Goal: Information Seeking & Learning: Learn about a topic

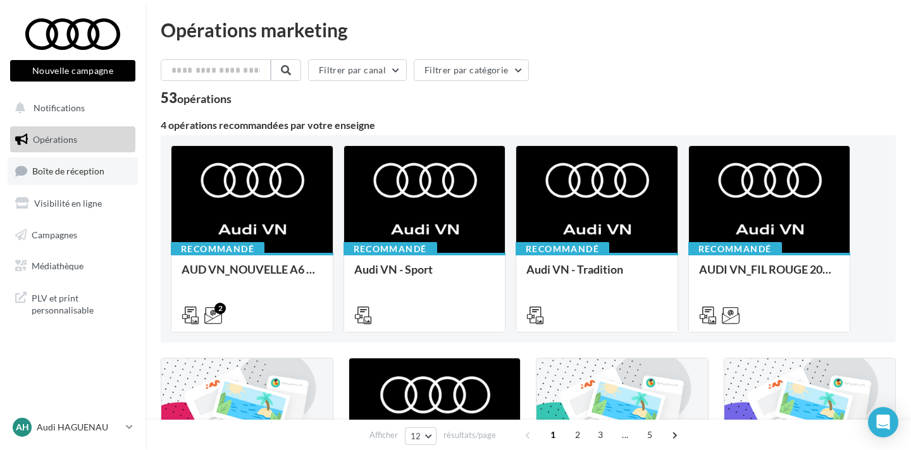
click at [92, 178] on link "Boîte de réception" at bounding box center [73, 171] width 130 height 27
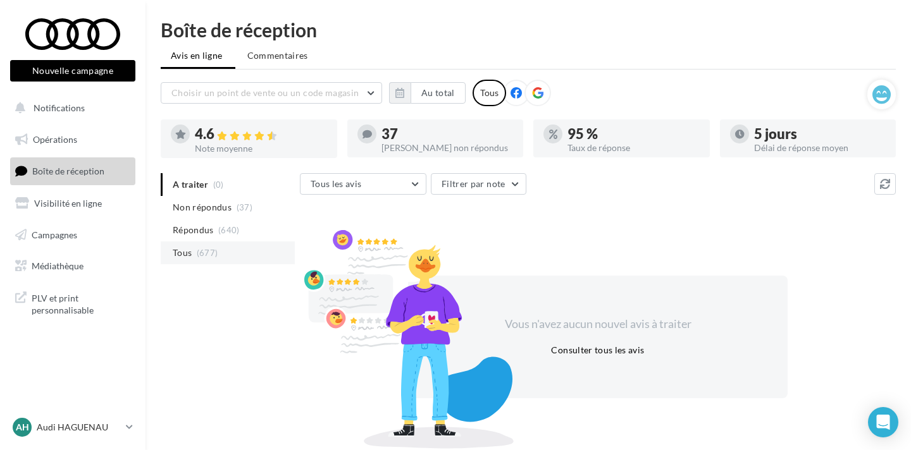
click at [170, 252] on li "Tous (677)" at bounding box center [228, 253] width 134 height 23
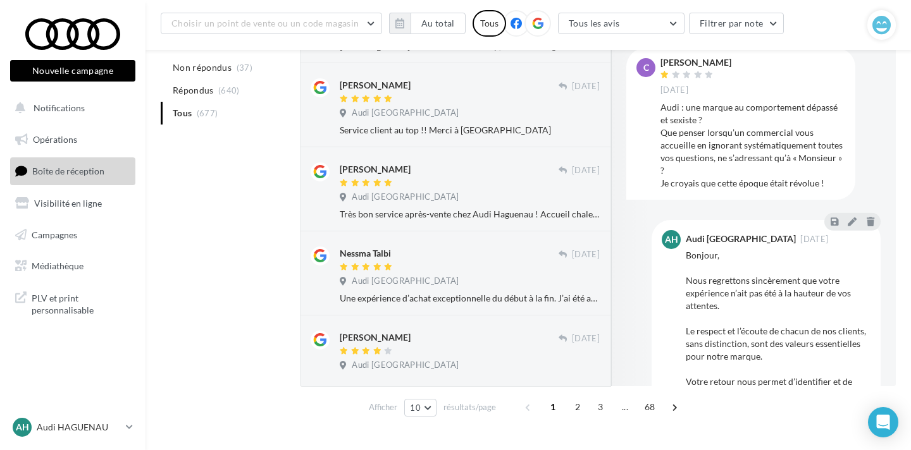
scroll to position [667, 0]
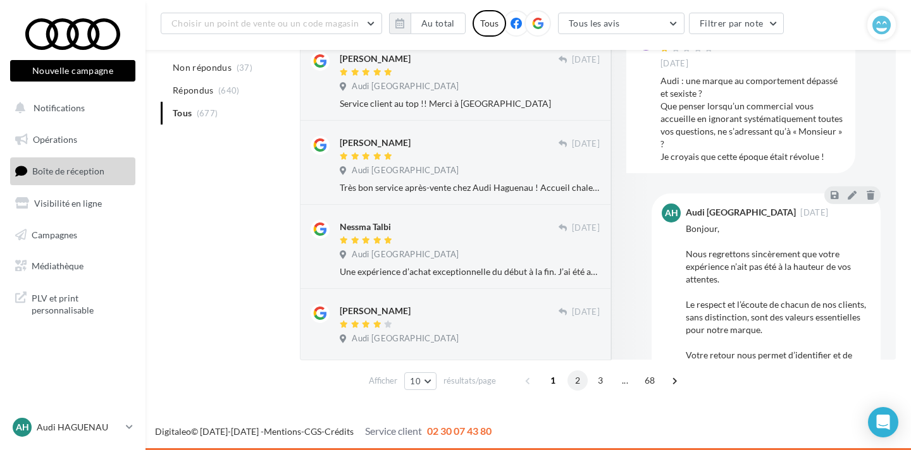
click at [569, 382] on span "2" at bounding box center [578, 381] width 20 height 20
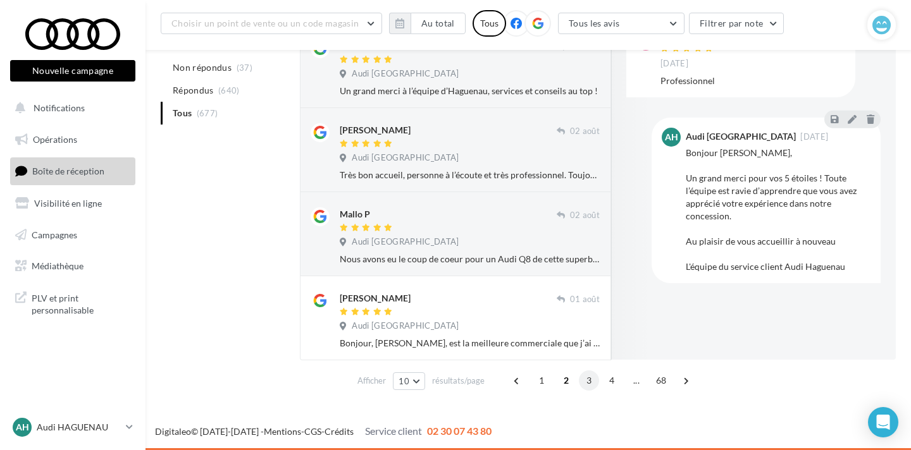
click at [590, 383] on span "3" at bounding box center [589, 381] width 20 height 20
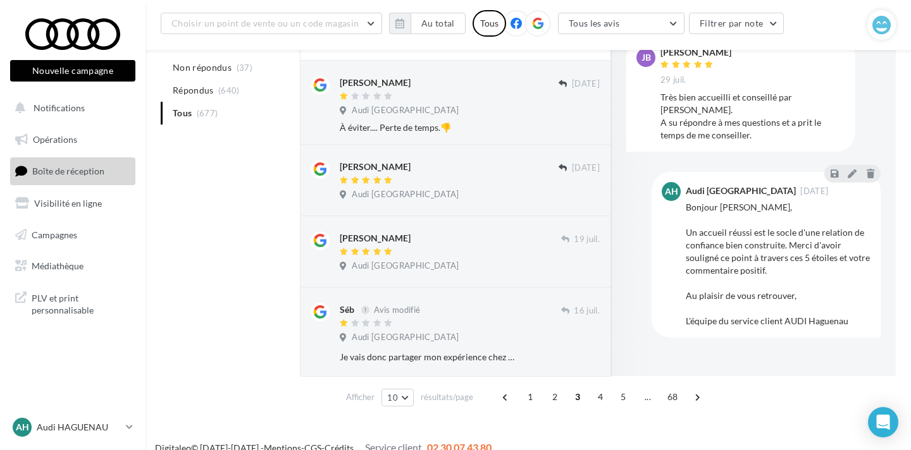
scroll to position [672, 0]
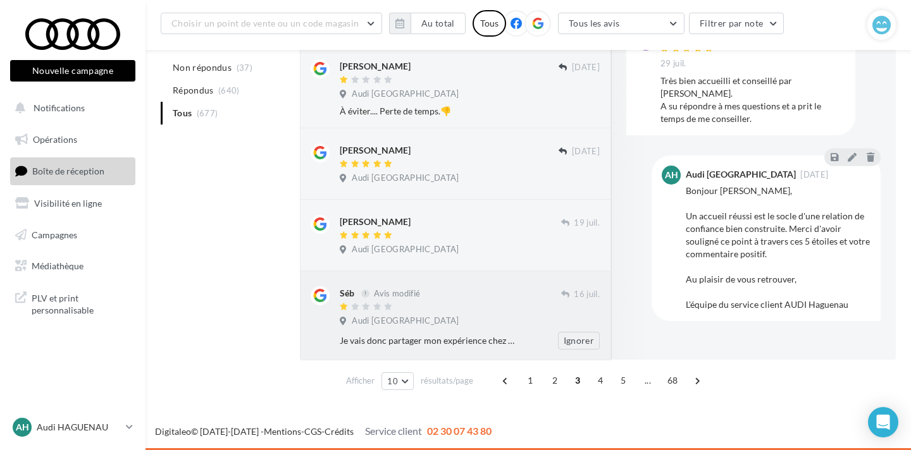
click at [469, 287] on div "Séb Avis modifié" at bounding box center [450, 293] width 221 height 13
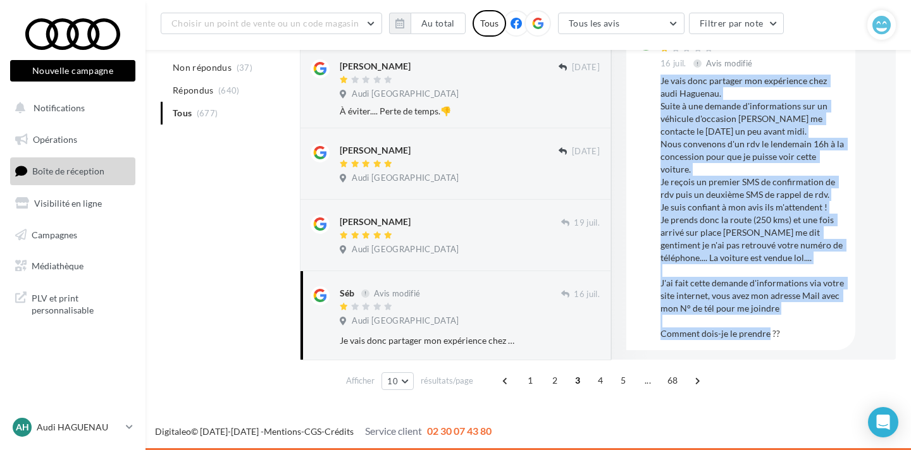
drag, startPoint x: 771, startPoint y: 318, endPoint x: 661, endPoint y: 84, distance: 258.1
click at [661, 84] on div "Je vais donc partager mon expérience chez audi Haguenau. Suite à une demande d'…" at bounding box center [753, 208] width 185 height 266
copy div "Je vais donc partager mon expérience chez audi Haguenau. Suite à une demande d'…"
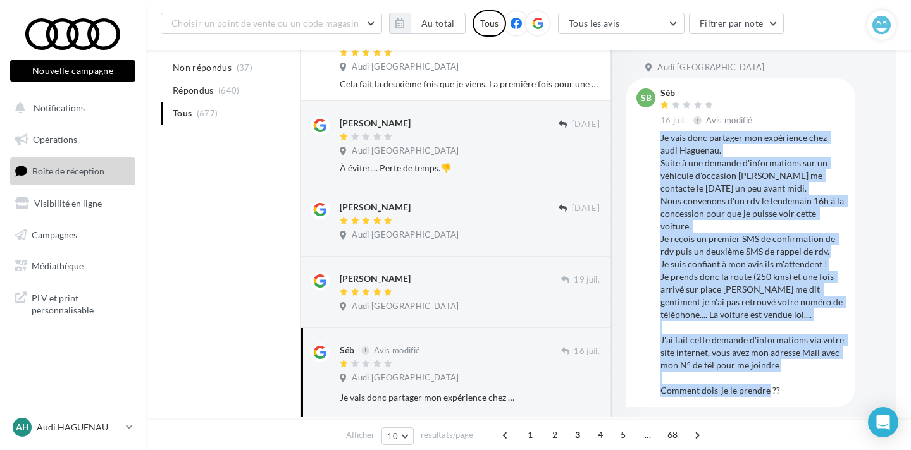
scroll to position [613, 0]
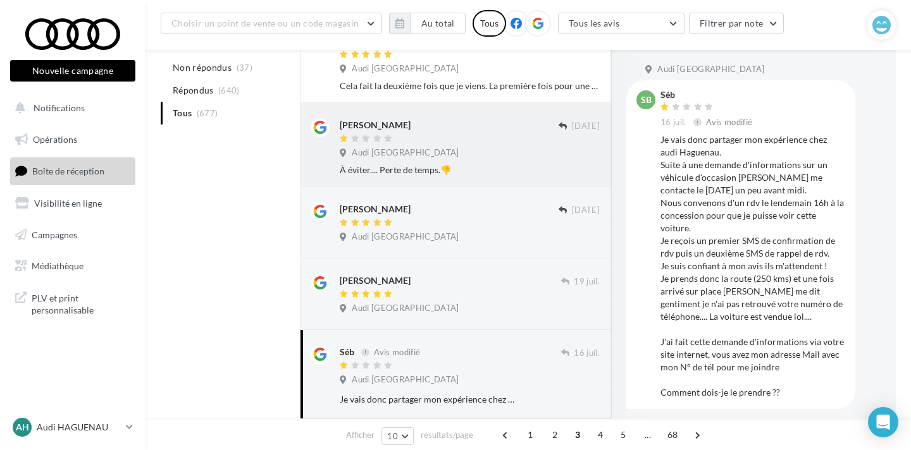
click at [429, 173] on div "À éviter.... Perte de temps.👎" at bounding box center [470, 170] width 260 height 13
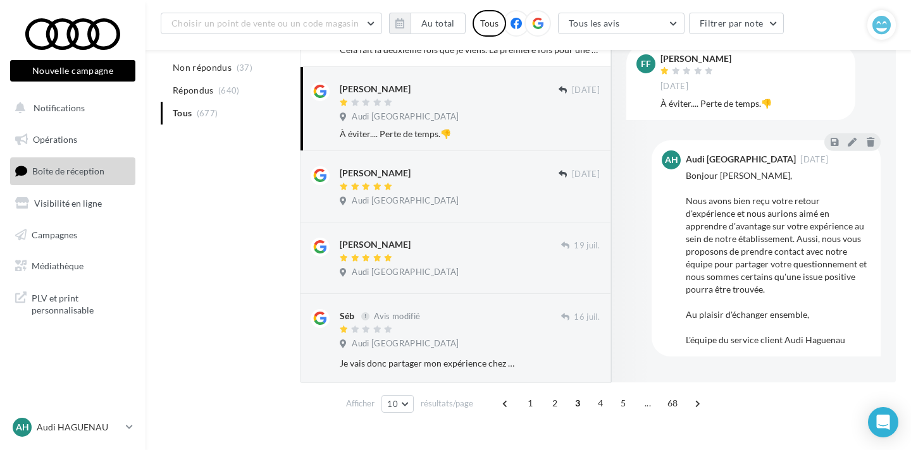
scroll to position [651, 0]
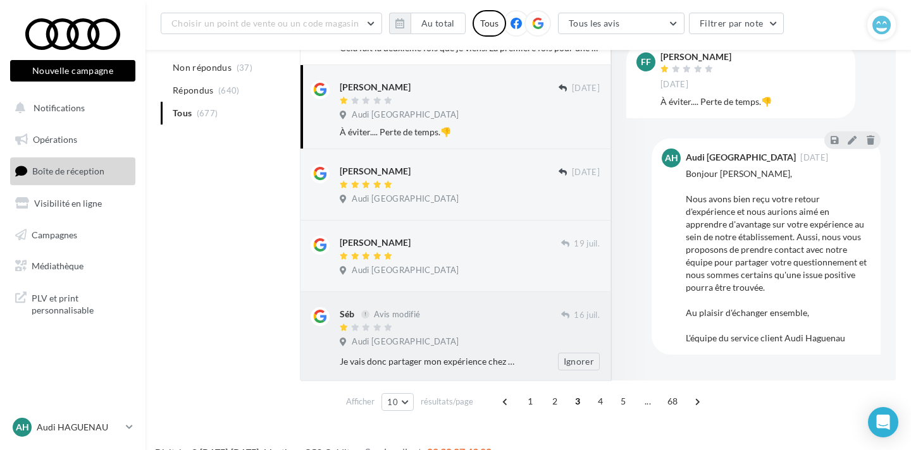
click at [445, 328] on div at bounding box center [450, 328] width 221 height 11
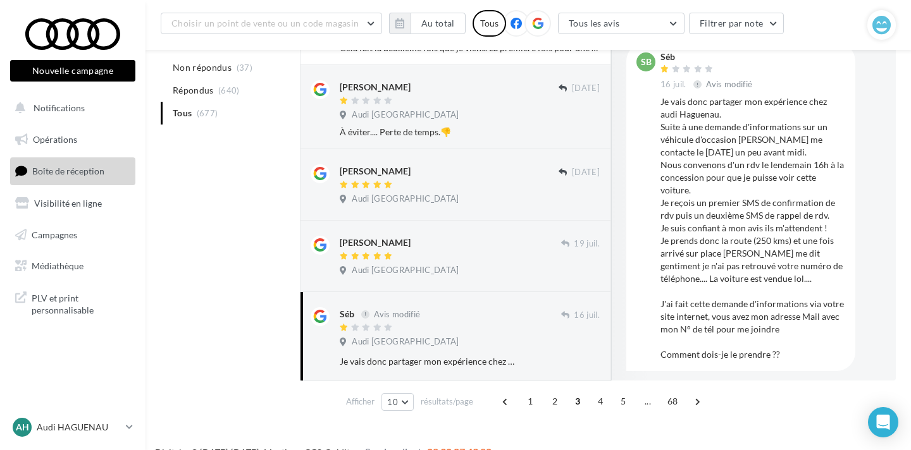
click at [601, 405] on span "4" at bounding box center [600, 402] width 20 height 20
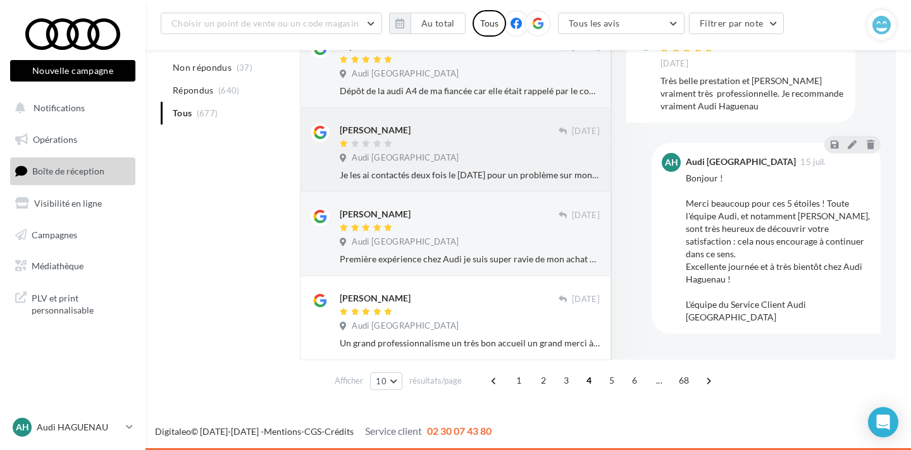
scroll to position [690, 0]
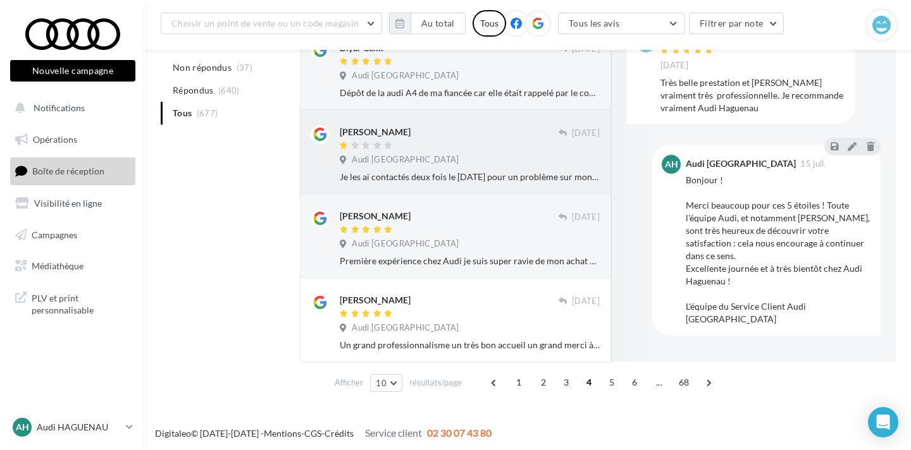
click at [447, 155] on span "Audi [GEOGRAPHIC_DATA]" at bounding box center [405, 159] width 107 height 11
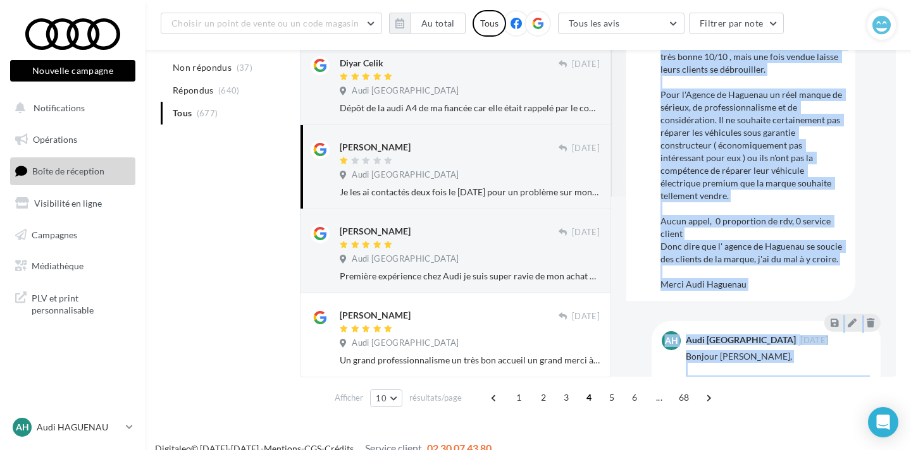
scroll to position [204, 0]
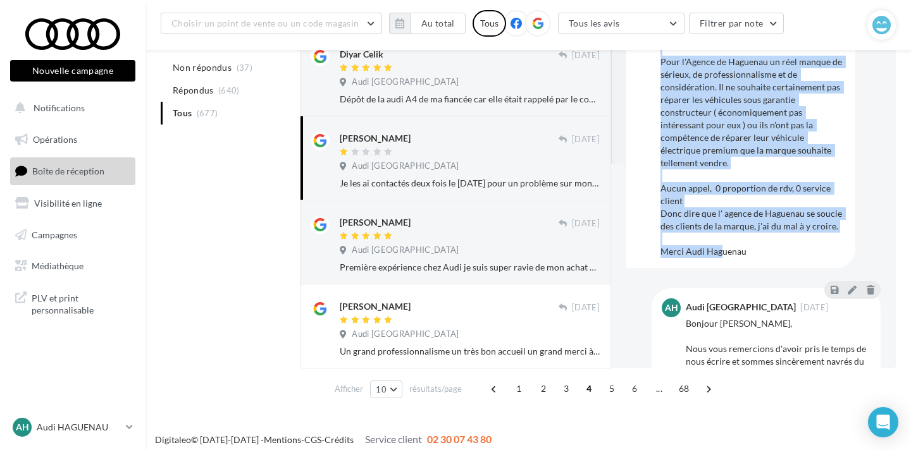
drag, startPoint x: 659, startPoint y: 84, endPoint x: 752, endPoint y: 245, distance: 187.1
click at [752, 245] on div "MW Marc Wagner 08 juil." at bounding box center [740, 46] width 229 height 442
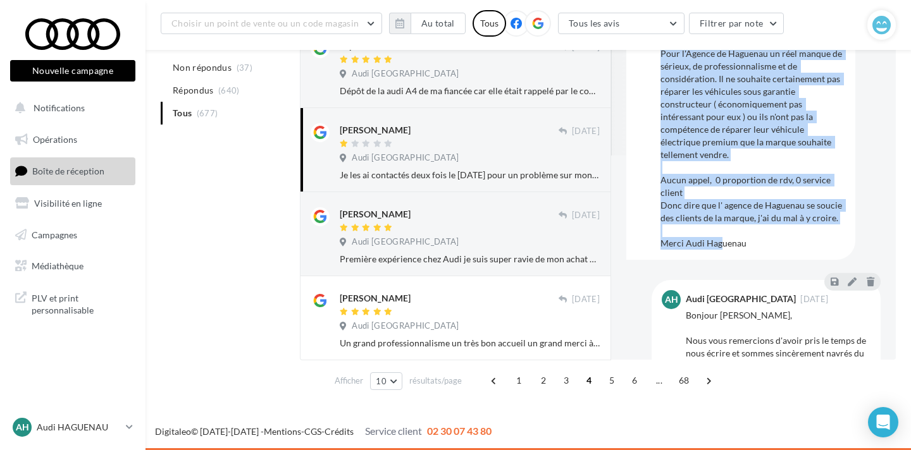
copy div "Je les ai contactés deux fois le 27 juin pour un problème sur mon Q8 e-tron qui…"
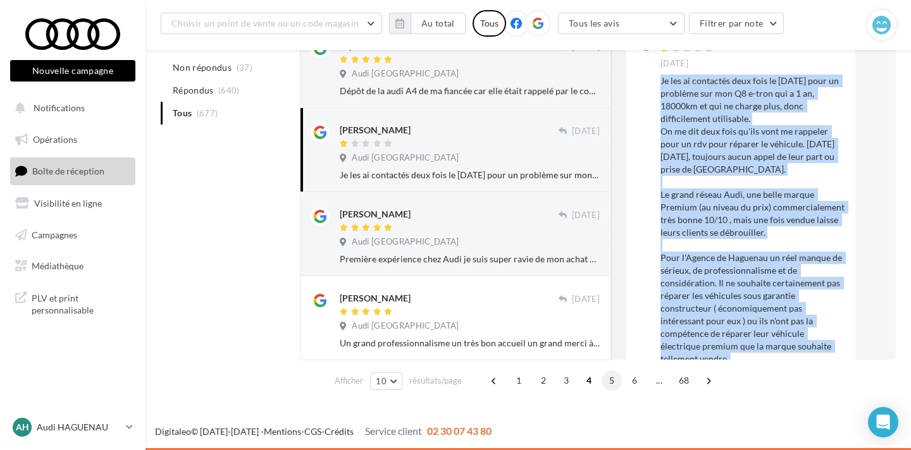
click at [612, 382] on span "5" at bounding box center [612, 381] width 20 height 20
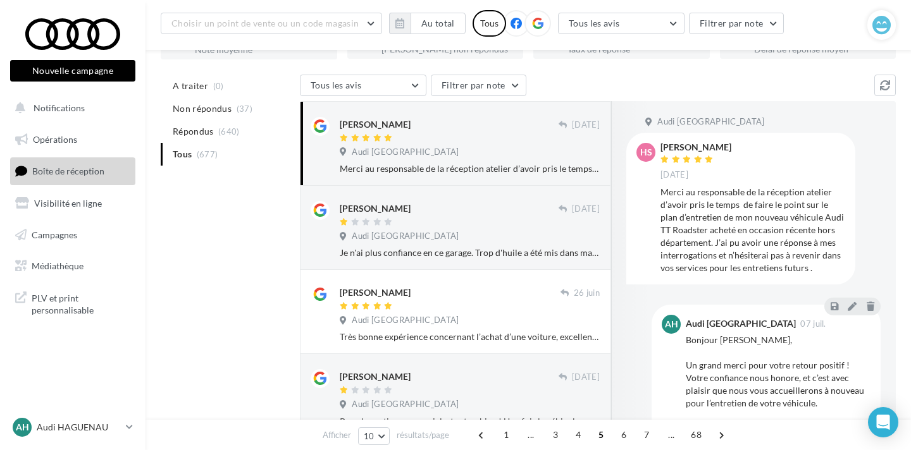
scroll to position [137, 0]
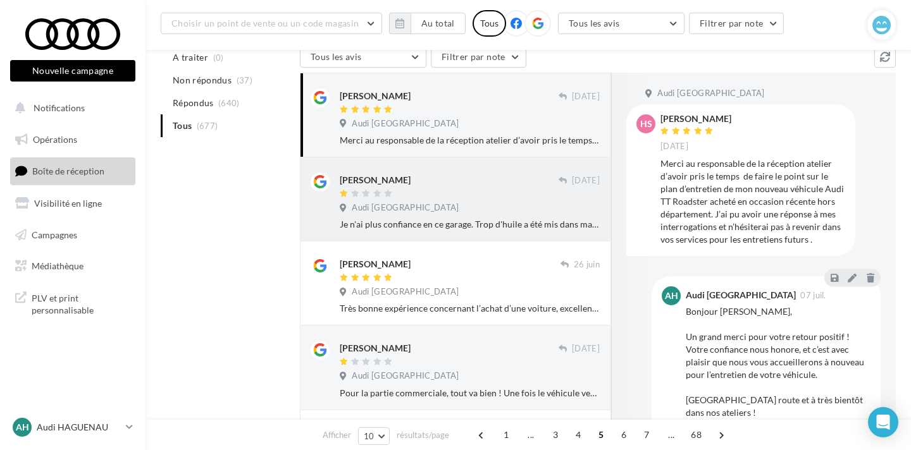
click at [444, 201] on div "Nathalie Kientz 28 juin Audi Haguenau - CAR Avenue Je n'ai plus confiance en ce…" at bounding box center [470, 202] width 260 height 58
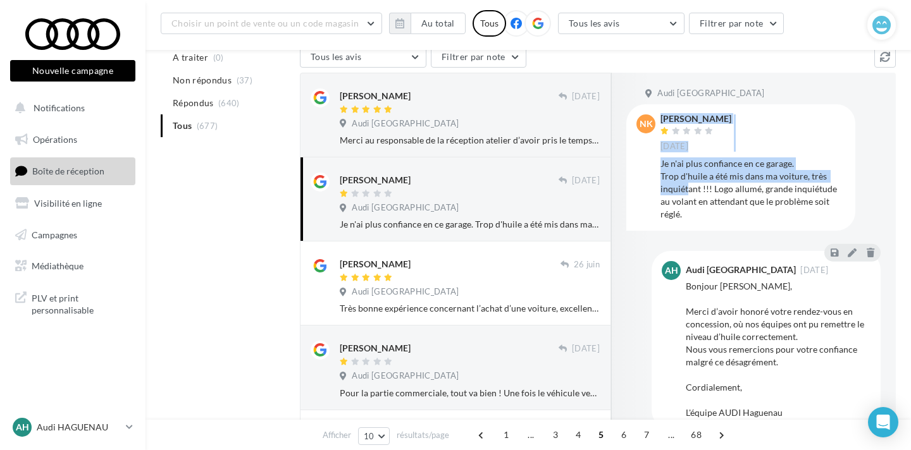
drag, startPoint x: 647, startPoint y: 159, endPoint x: 754, endPoint y: 194, distance: 111.6
click at [688, 185] on div "NK Nathalie Kientz 28 juin Je n'ai plus confiance en ce garage. Trop d'huile a …" at bounding box center [740, 168] width 209 height 106
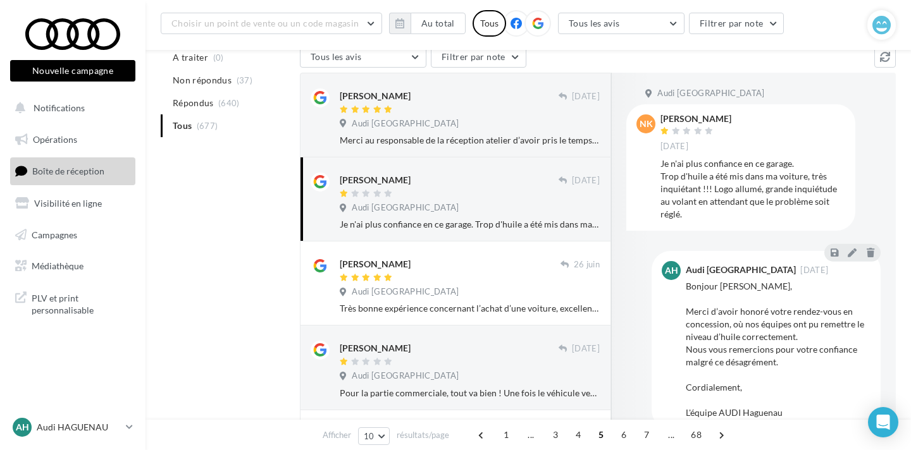
click at [776, 197] on div "Je n'ai plus confiance en ce garage. Trop d'huile a été mis dans ma voiture, tr…" at bounding box center [753, 189] width 185 height 63
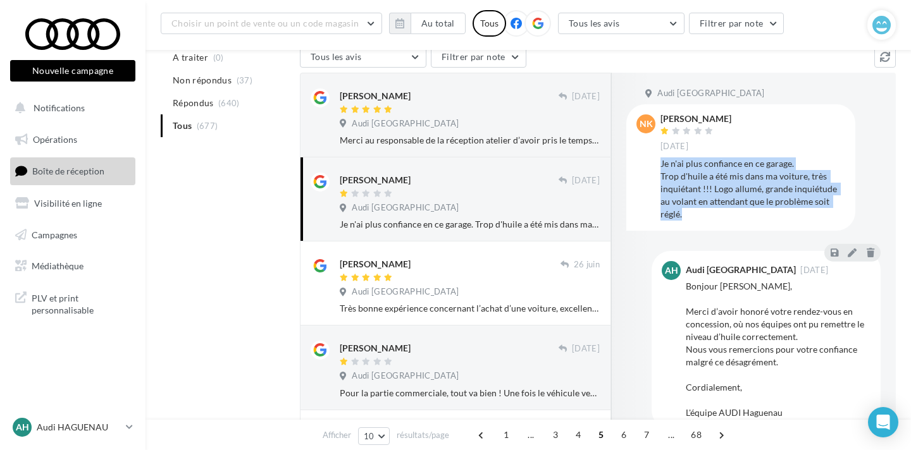
drag, startPoint x: 836, startPoint y: 201, endPoint x: 662, endPoint y: 164, distance: 177.8
click at [662, 164] on div "Je n'ai plus confiance en ce garage. Trop d'huile a été mis dans ma voiture, tr…" at bounding box center [753, 189] width 185 height 63
copy div "Je n'ai plus confiance en ce garage. Trop d'huile a été mis dans ma voiture, tr…"
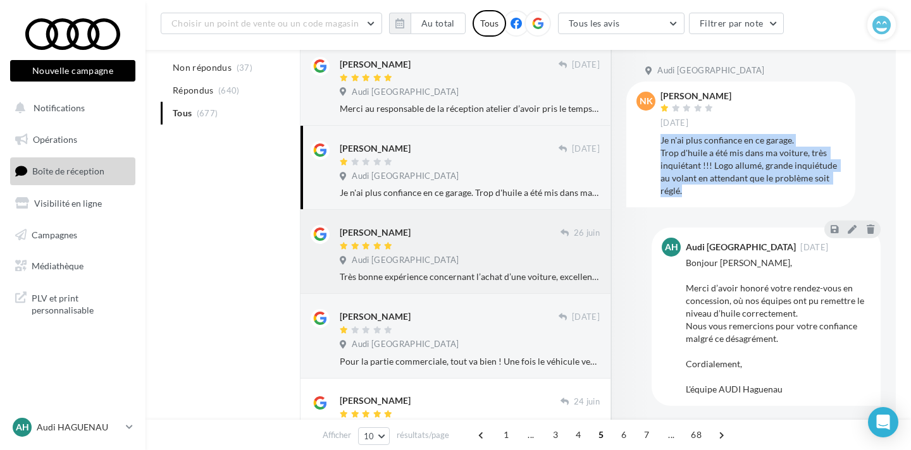
scroll to position [230, 0]
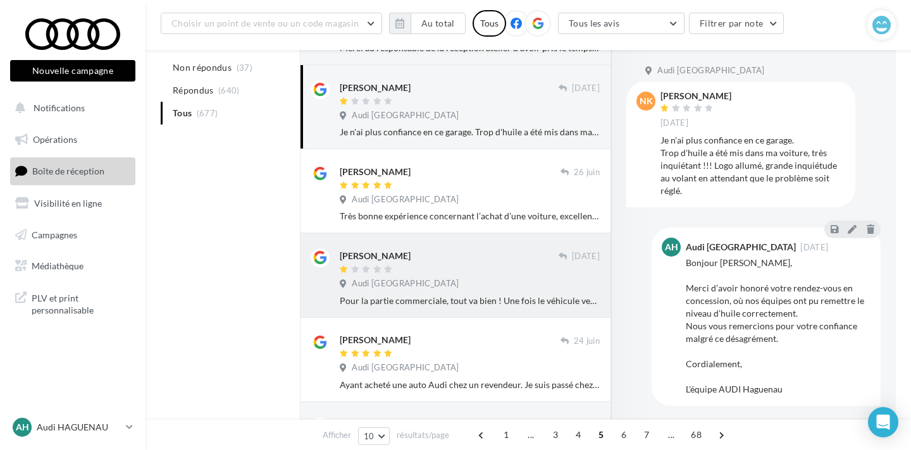
click at [459, 285] on span "Audi [GEOGRAPHIC_DATA]" at bounding box center [405, 283] width 107 height 11
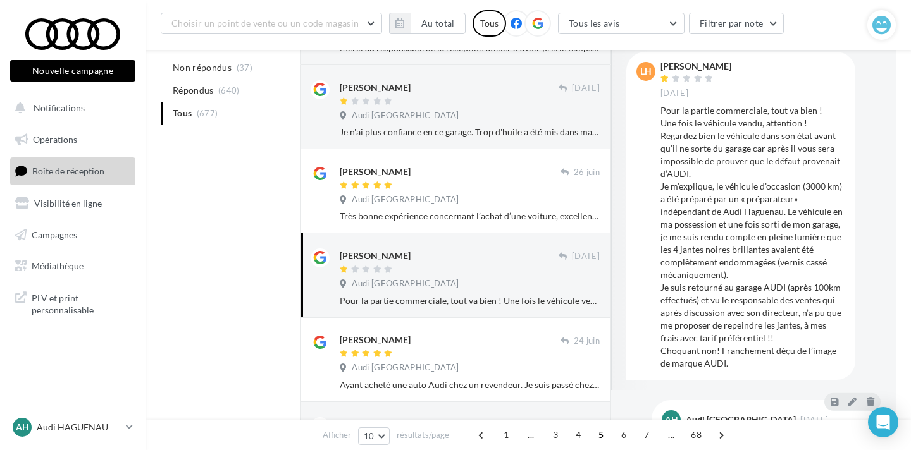
scroll to position [31, 0]
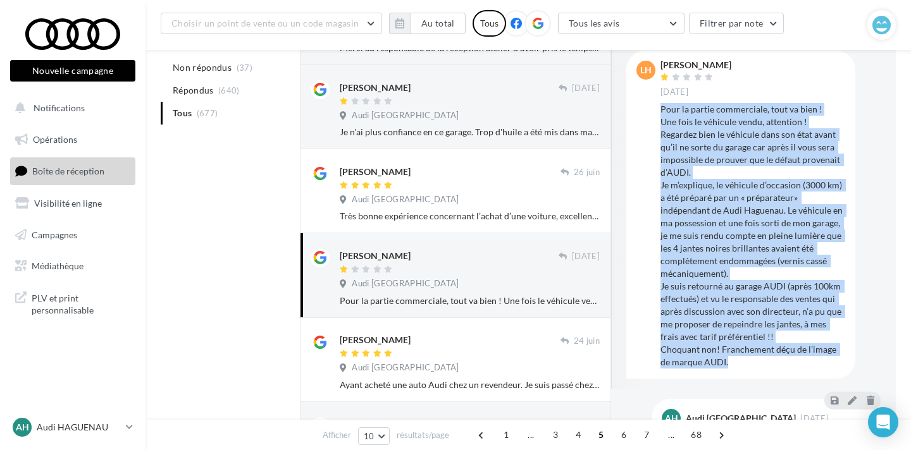
drag, startPoint x: 661, startPoint y: 108, endPoint x: 735, endPoint y: 367, distance: 269.1
click at [735, 367] on div "Pour la partie commerciale, tout va bien ! Une fois le véhicule vendu, attentio…" at bounding box center [753, 236] width 185 height 266
copy div "Pour la partie commerciale, tout va bien ! Une fois le véhicule vendu, attentio…"
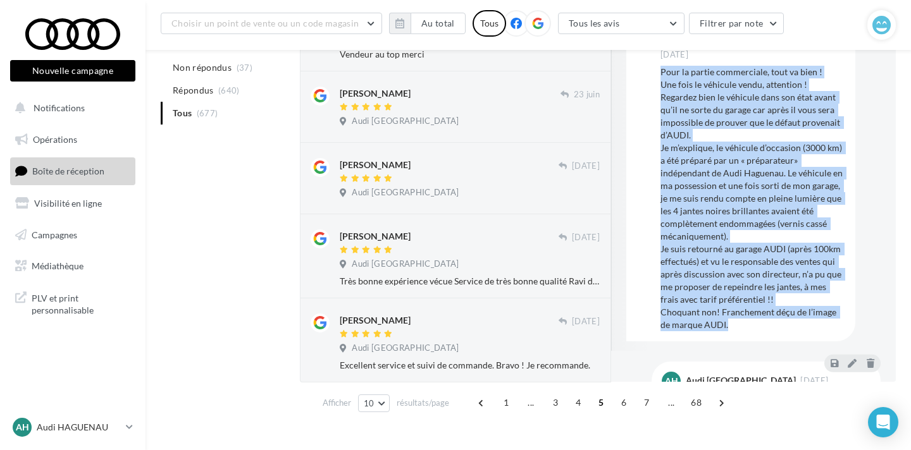
scroll to position [667, 0]
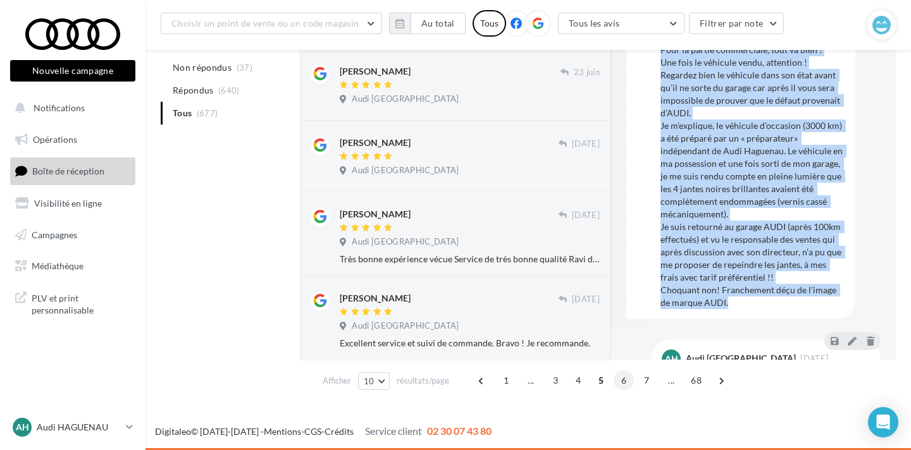
click at [616, 381] on span "6" at bounding box center [624, 381] width 20 height 20
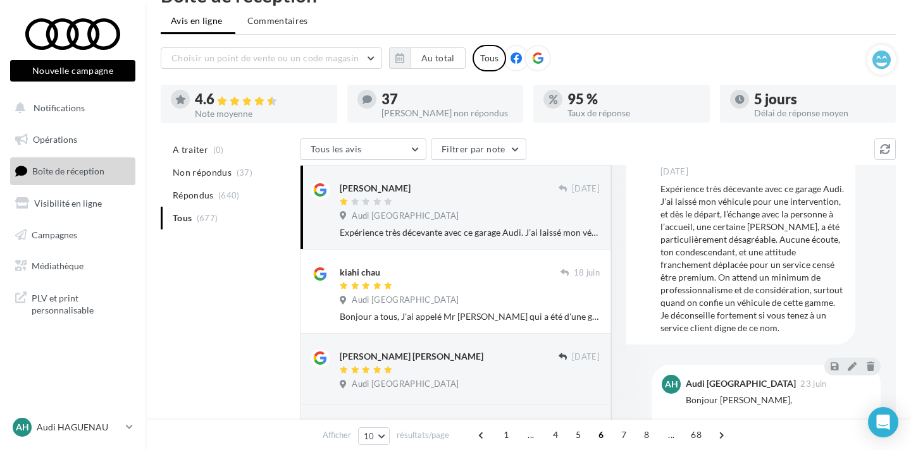
scroll to position [49, 0]
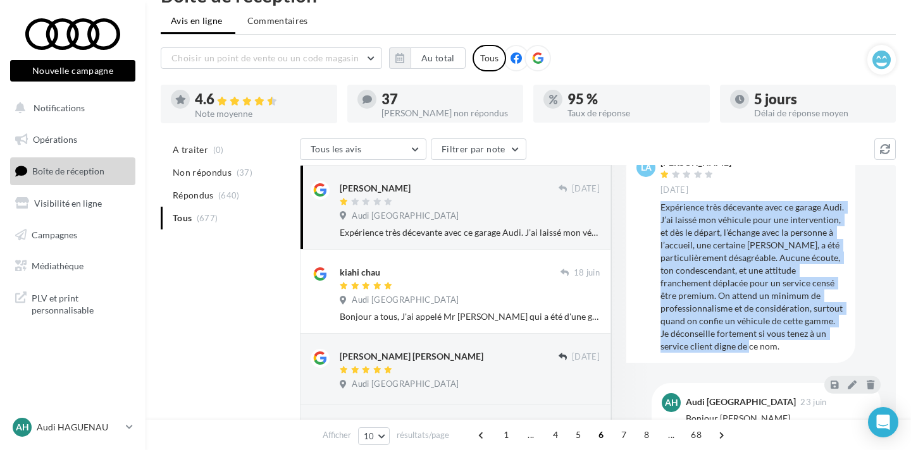
drag, startPoint x: 708, startPoint y: 347, endPoint x: 659, endPoint y: 213, distance: 143.5
click at [659, 213] on div "La Léa Fournier 19 juin Expérience très décevante avec ce garage Audi. J’ai lai…" at bounding box center [740, 255] width 209 height 194
copy div "Expérience très décevante avec ce garage Audi. J’ai laissé mon véhicule pour un…"
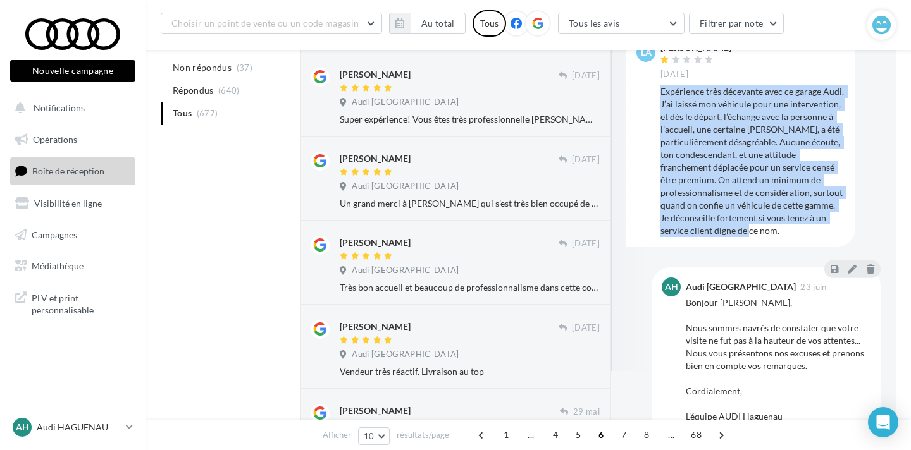
scroll to position [679, 0]
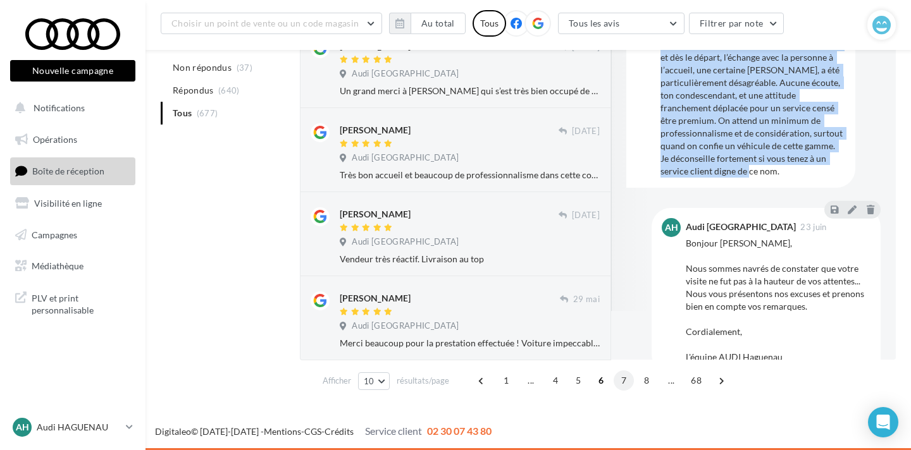
click at [626, 385] on span "7" at bounding box center [624, 381] width 20 height 20
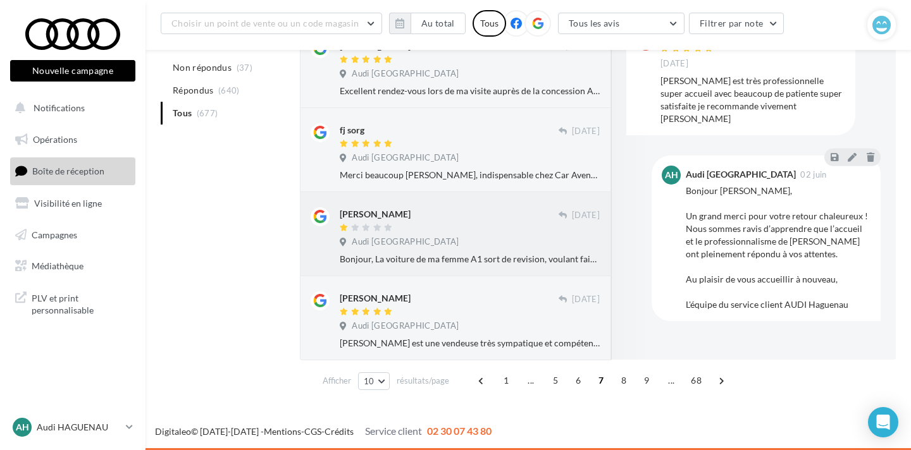
click at [470, 232] on div at bounding box center [449, 228] width 219 height 11
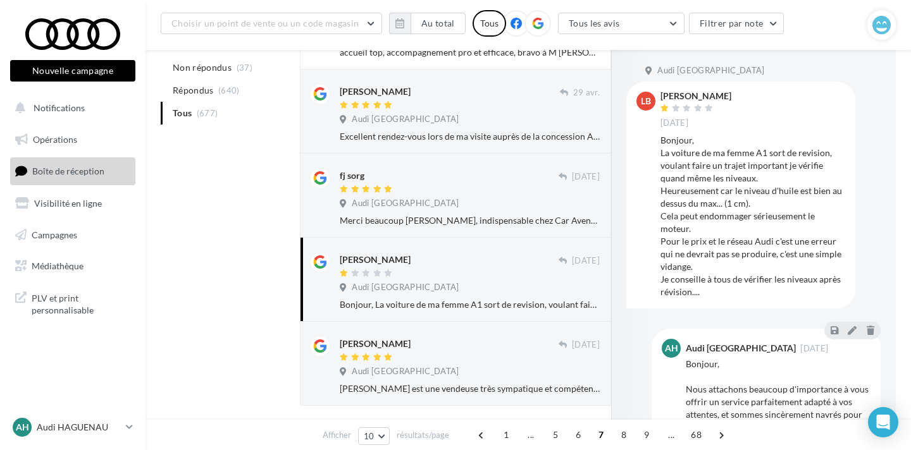
scroll to position [608, 0]
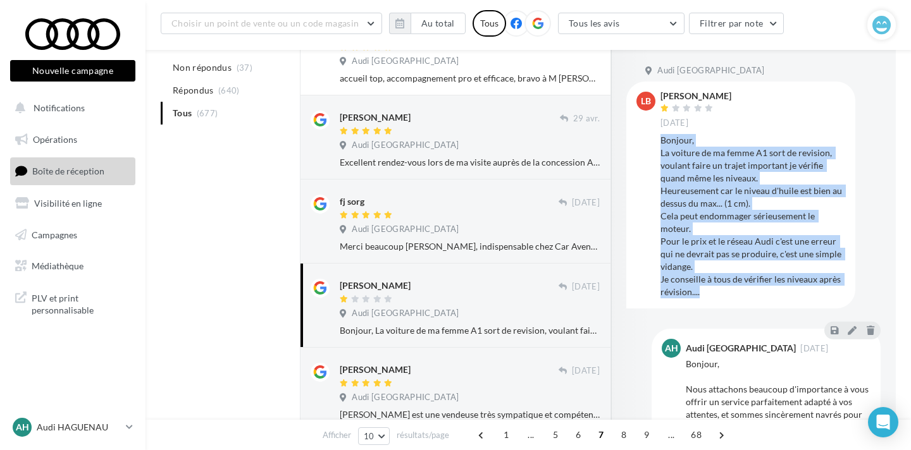
drag, startPoint x: 659, startPoint y: 141, endPoint x: 698, endPoint y: 306, distance: 169.0
click at [698, 306] on div "LB Laurent B 23 avr. Bonjour, La voiture de ma femme A1 sort de revision, voula…" at bounding box center [740, 195] width 229 height 227
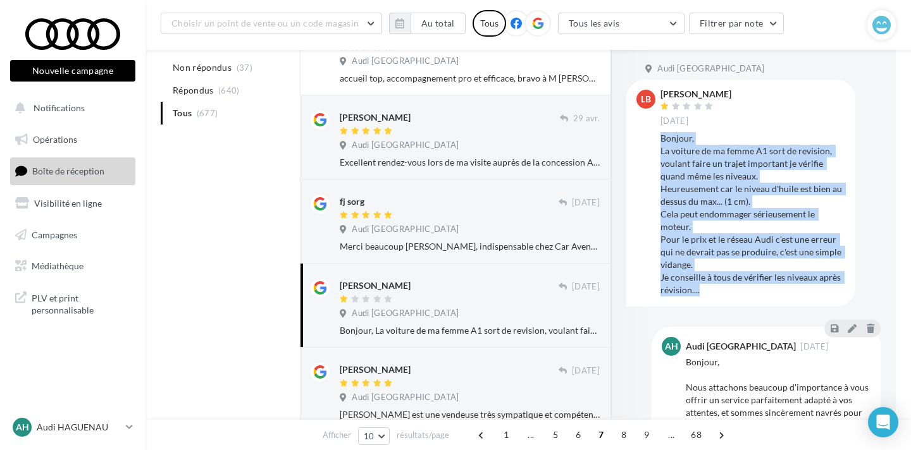
copy div "Bonjour, La voiture de ma femme A1 sort de revision, voulant faire un trajet im…"
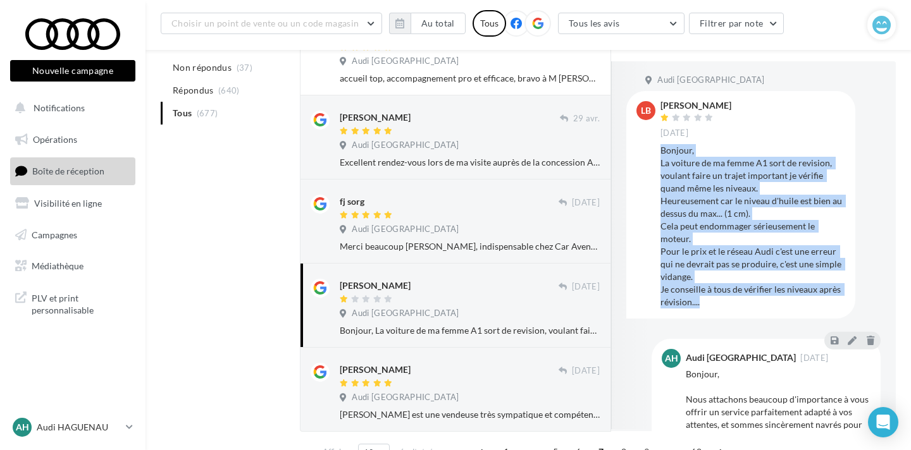
scroll to position [679, 0]
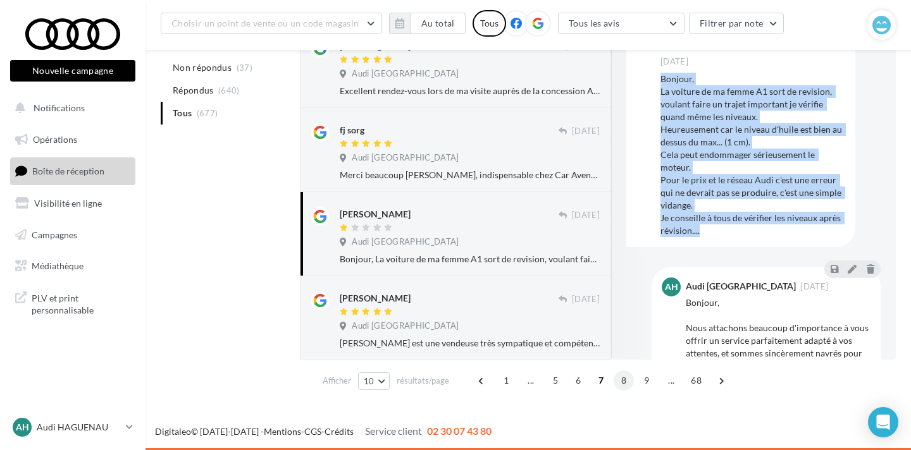
click at [617, 385] on span "8" at bounding box center [624, 381] width 20 height 20
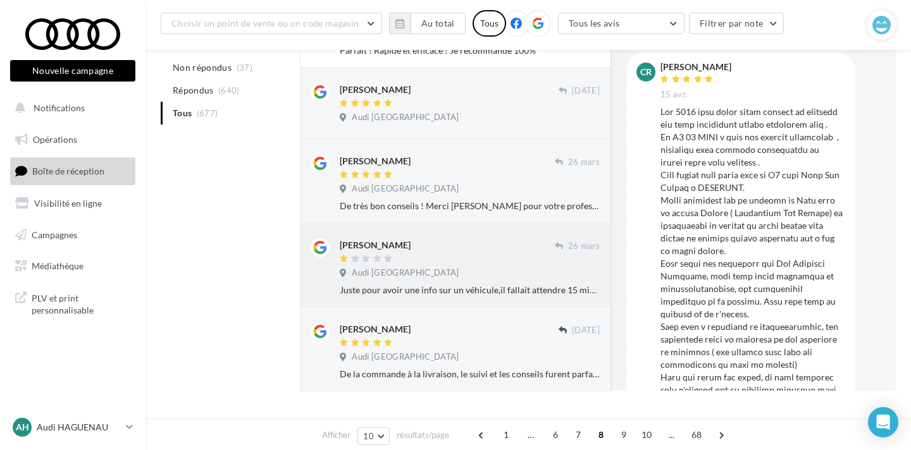
scroll to position [665, 0]
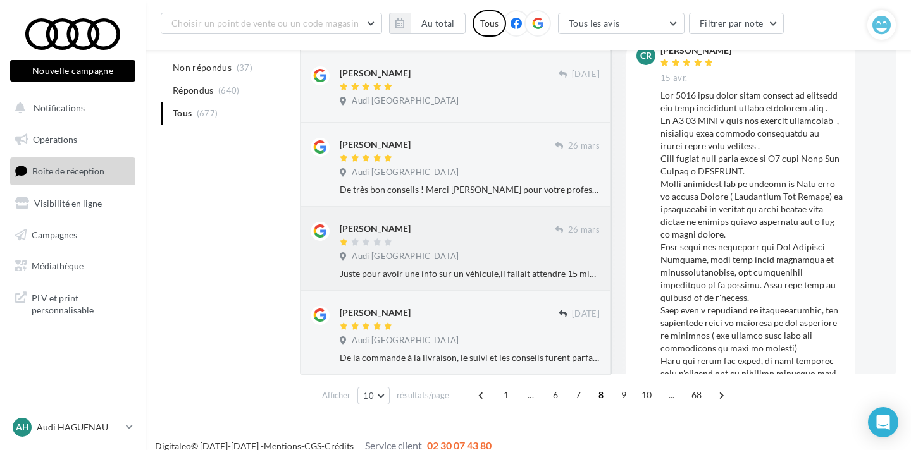
click at [475, 252] on div "Audi [GEOGRAPHIC_DATA]" at bounding box center [470, 258] width 260 height 14
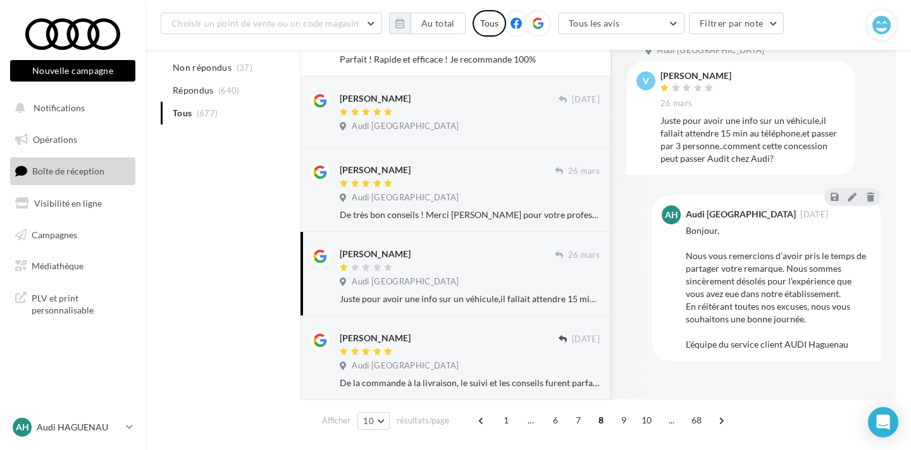
scroll to position [638, 0]
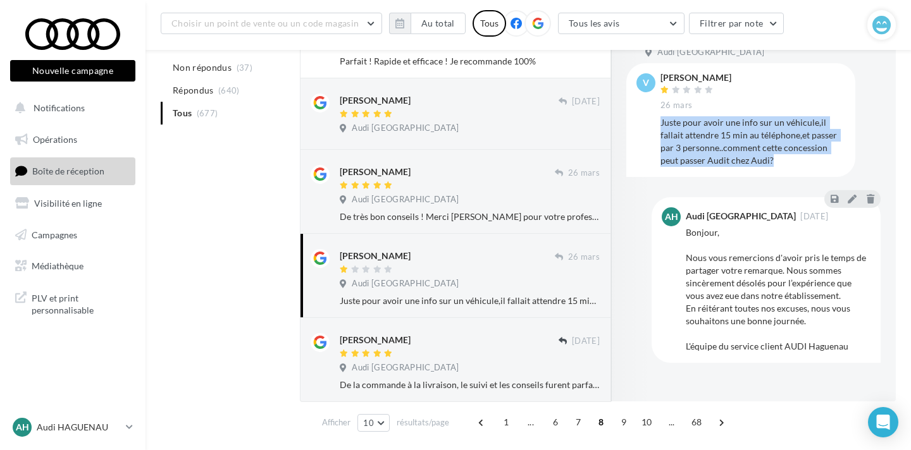
drag, startPoint x: 662, startPoint y: 120, endPoint x: 754, endPoint y: 161, distance: 101.1
click at [754, 161] on div "Juste pour avoir une info sur un véhicule,il fallait attendre 15 min au télépho…" at bounding box center [753, 141] width 185 height 51
copy div "Juste pour avoir une info sur un véhicule,il fallait attendre 15 min au télépho…"
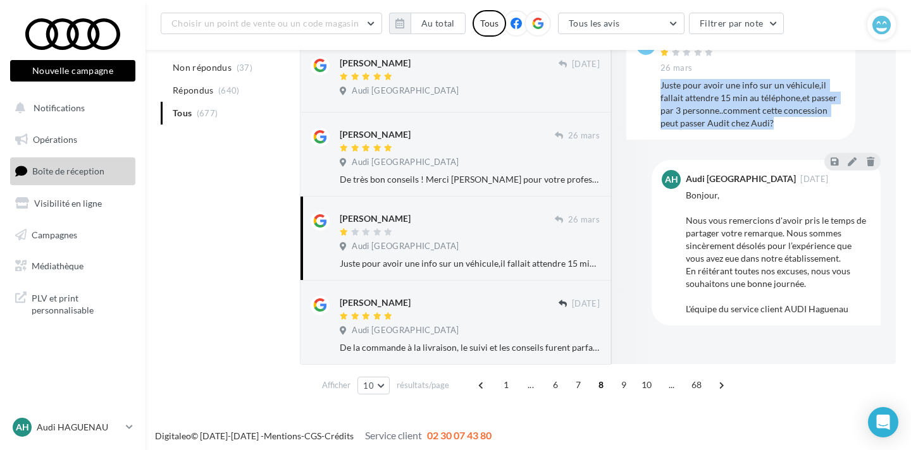
scroll to position [679, 0]
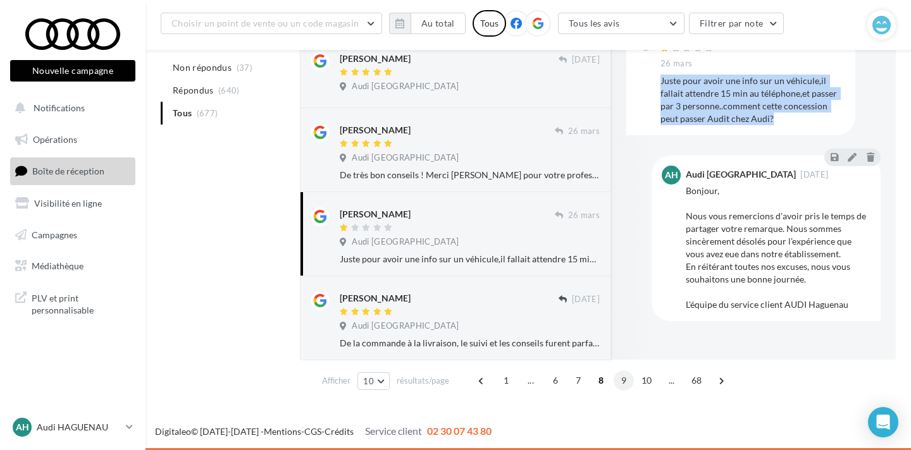
click at [619, 383] on span "9" at bounding box center [624, 381] width 20 height 20
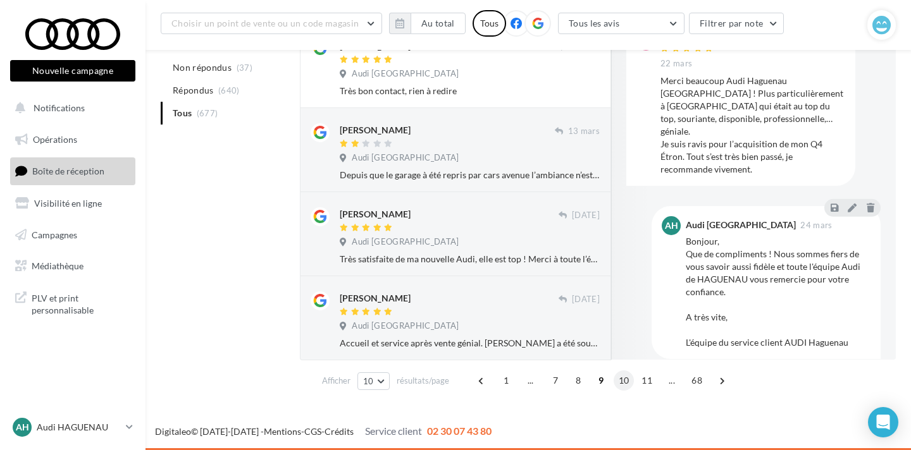
click at [616, 378] on span "10" at bounding box center [624, 381] width 21 height 20
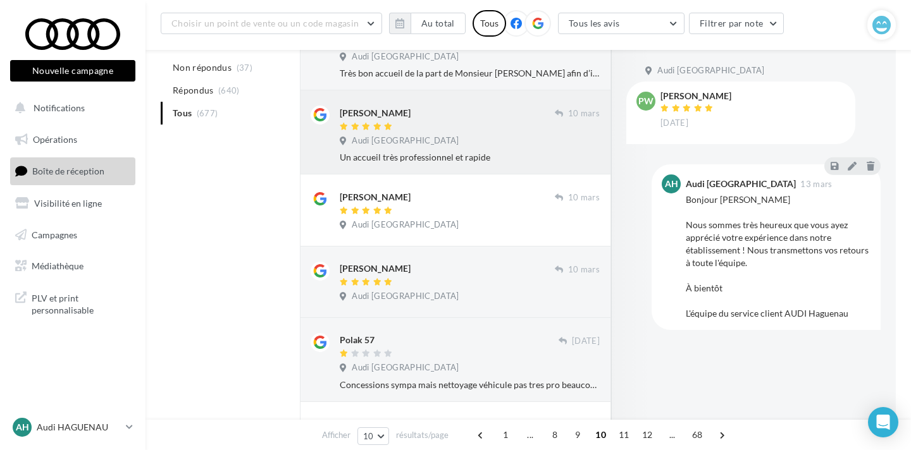
scroll to position [340, 0]
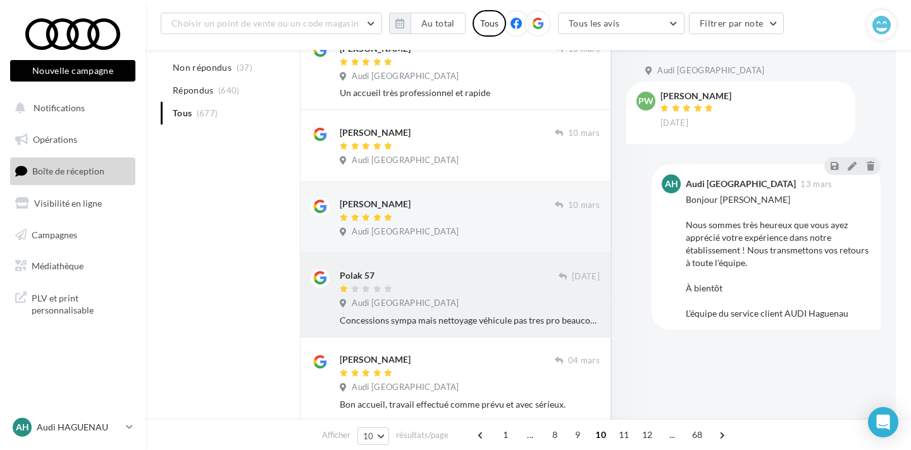
click at [437, 283] on div "Polak 57" at bounding box center [449, 282] width 219 height 27
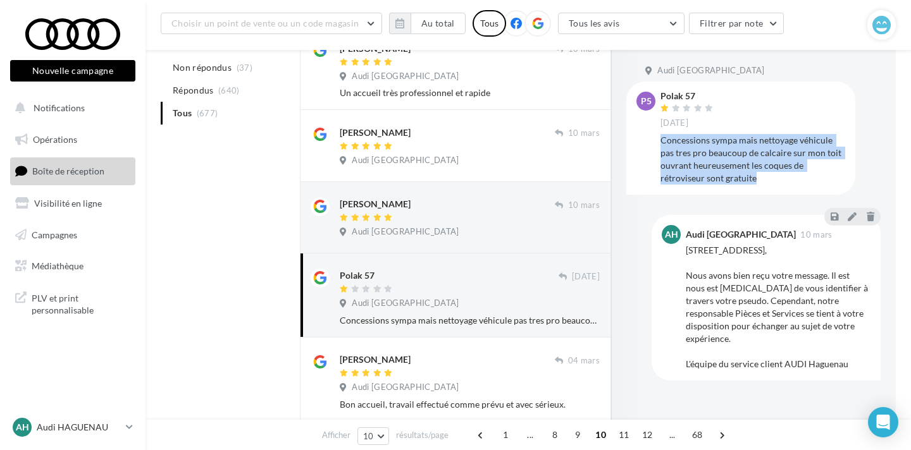
drag, startPoint x: 662, startPoint y: 137, endPoint x: 761, endPoint y: 179, distance: 108.0
click at [761, 179] on div "Concessions sympa mais nettoyage véhicule pas tres pro beaucoup de calcaire sur…" at bounding box center [753, 159] width 185 height 51
copy div "Concessions sympa mais nettoyage véhicule pas tres pro beaucoup de calcaire sur…"
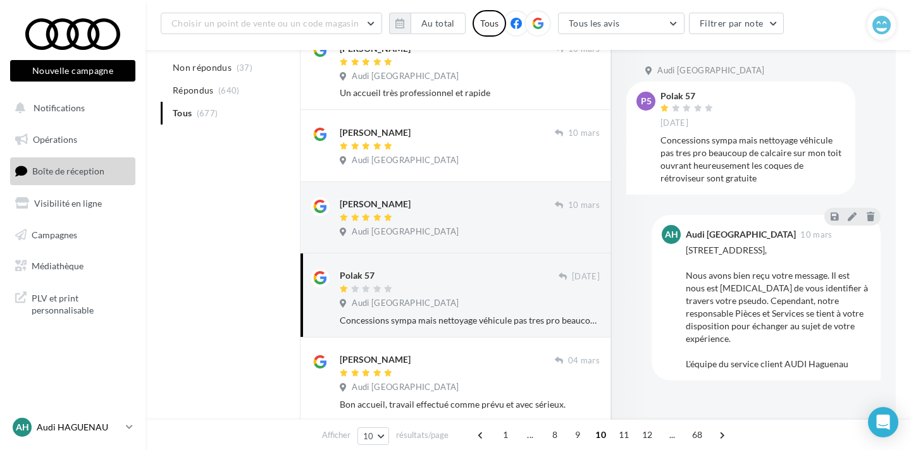
click at [78, 427] on p "Audi HAGUENAU" at bounding box center [79, 427] width 84 height 13
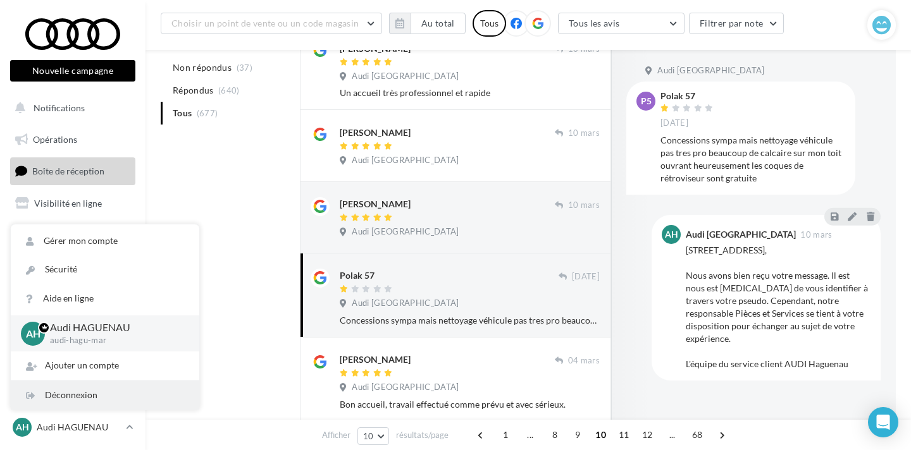
drag, startPoint x: 79, startPoint y: 405, endPoint x: 70, endPoint y: 400, distance: 10.8
click at [79, 405] on div "Déconnexion" at bounding box center [105, 395] width 189 height 28
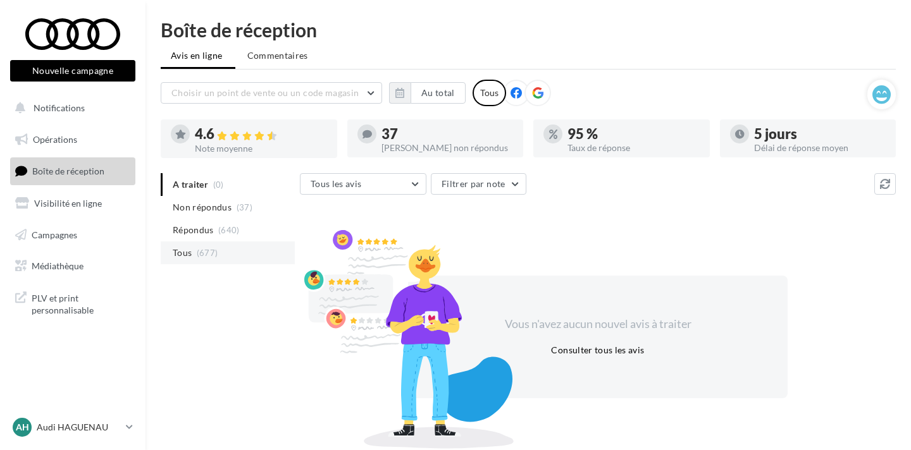
click at [211, 257] on span "(677)" at bounding box center [208, 253] width 22 height 10
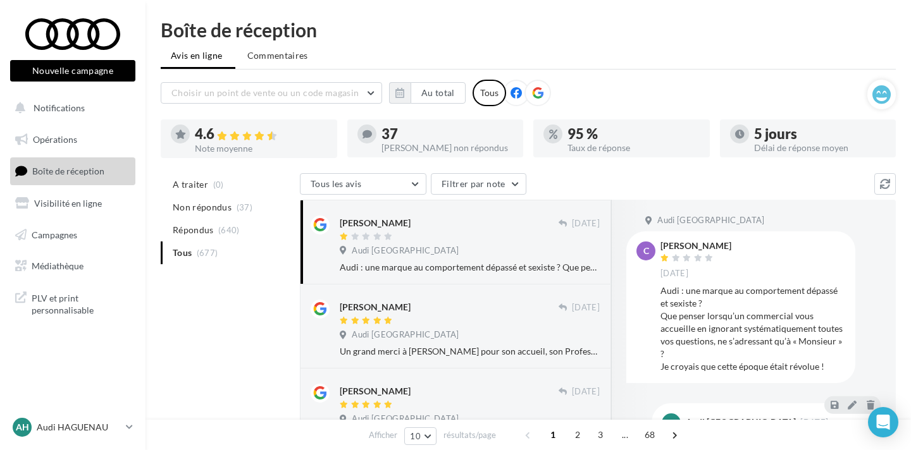
click at [245, 155] on div at bounding box center [249, 153] width 177 height 10
click at [250, 144] on div "Note moyenne" at bounding box center [261, 148] width 132 height 9
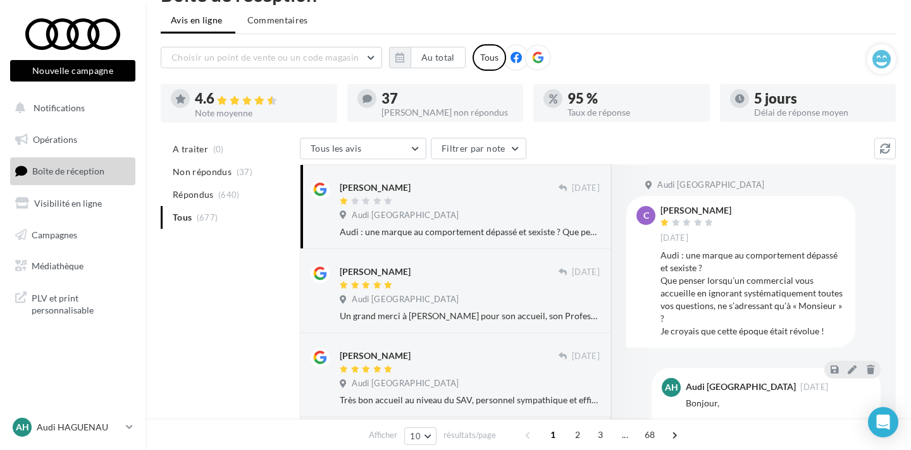
scroll to position [36, 0]
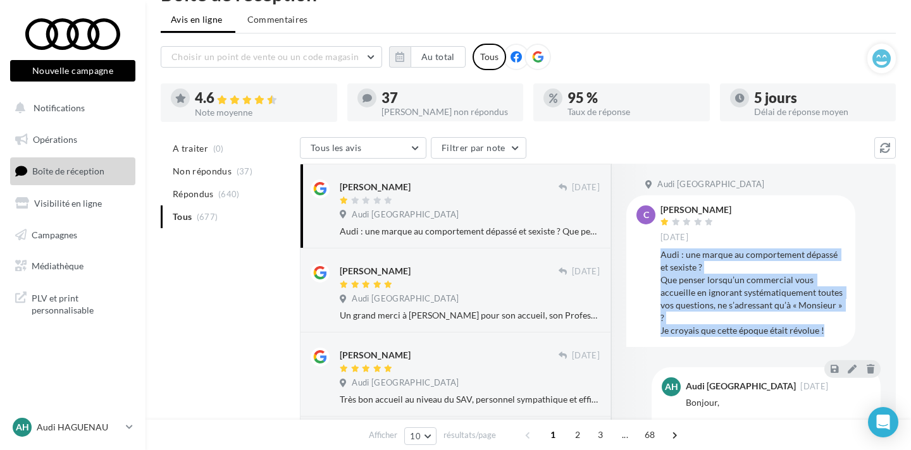
drag, startPoint x: 662, startPoint y: 253, endPoint x: 829, endPoint y: 339, distance: 187.3
click at [829, 339] on div "C [PERSON_NAME] [DATE] Audi : une marque au comportement dépassé et sexiste ? Q…" at bounding box center [740, 270] width 229 height 151
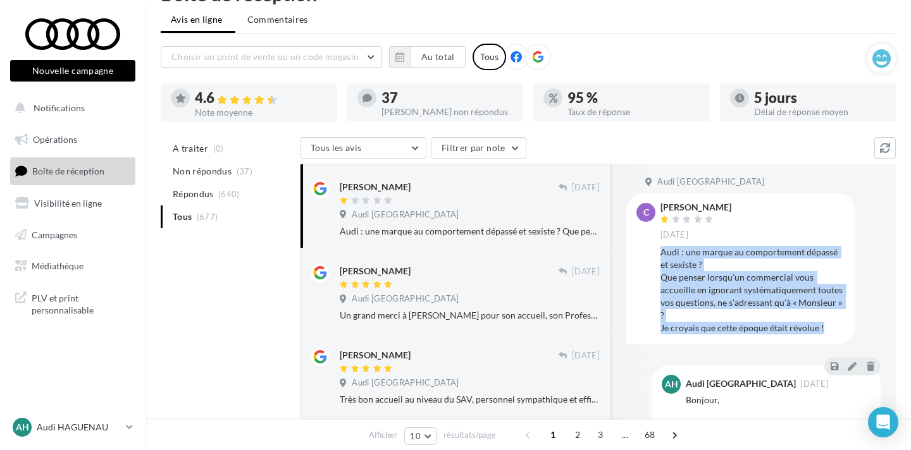
copy div "Audi : une marque au comportement dépassé et sexiste ? Que penser lorsqu’un com…"
